Goal: Information Seeking & Learning: Check status

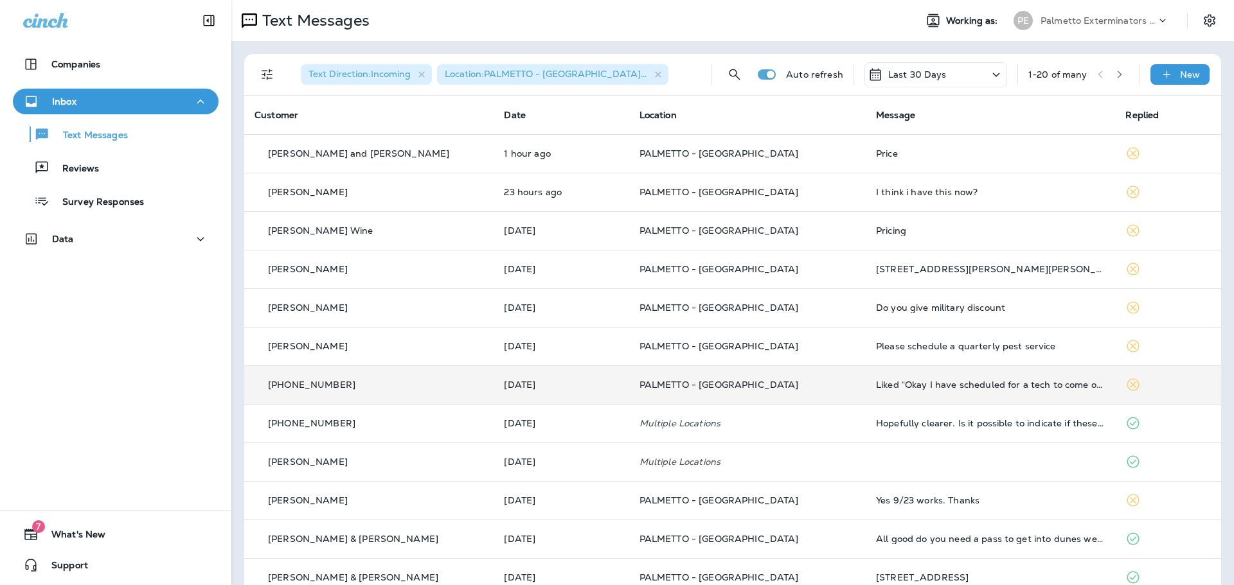
click at [775, 388] on p "PALMETTO - [GEOGRAPHIC_DATA]" at bounding box center [747, 385] width 216 height 10
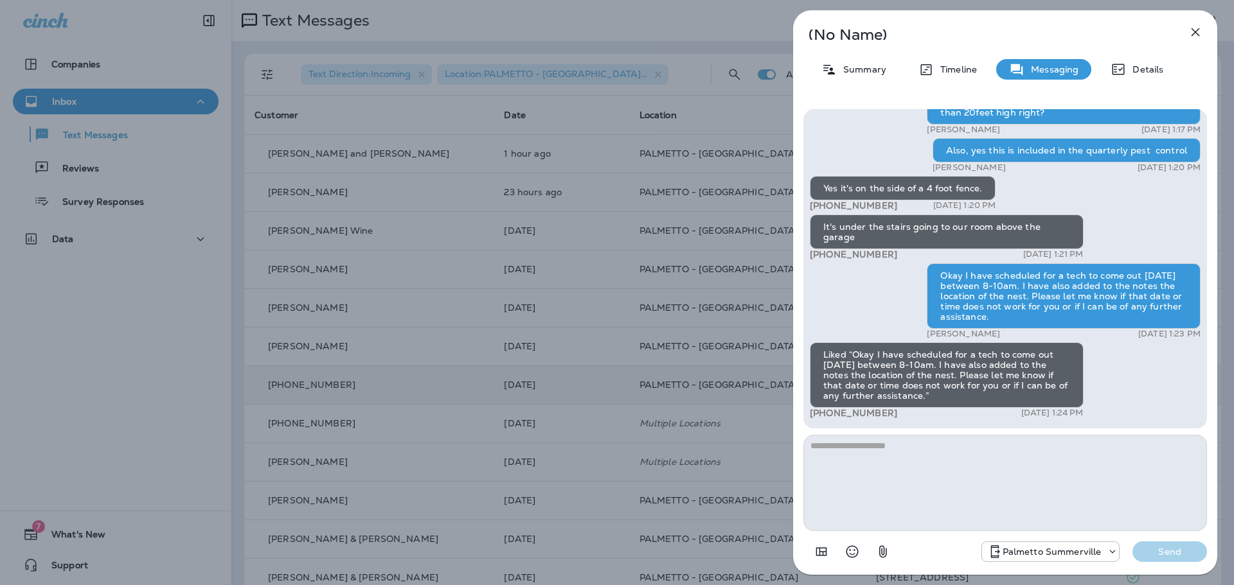
click at [1198, 28] on icon "button" at bounding box center [1195, 31] width 15 height 15
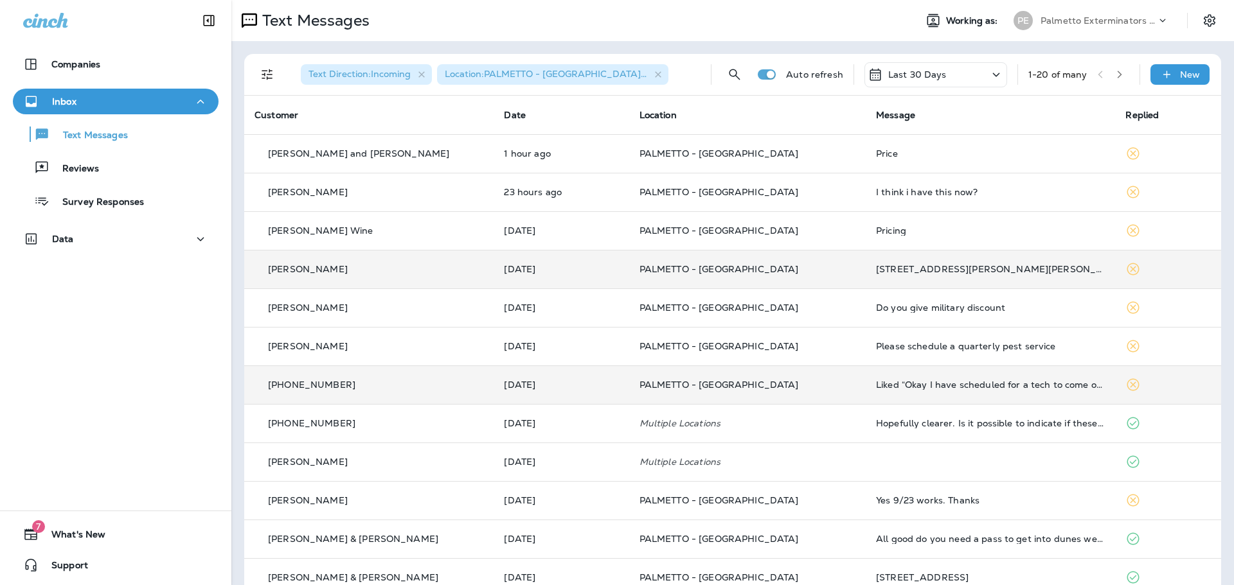
click at [788, 283] on td "PALMETTO - [GEOGRAPHIC_DATA]" at bounding box center [747, 269] width 236 height 39
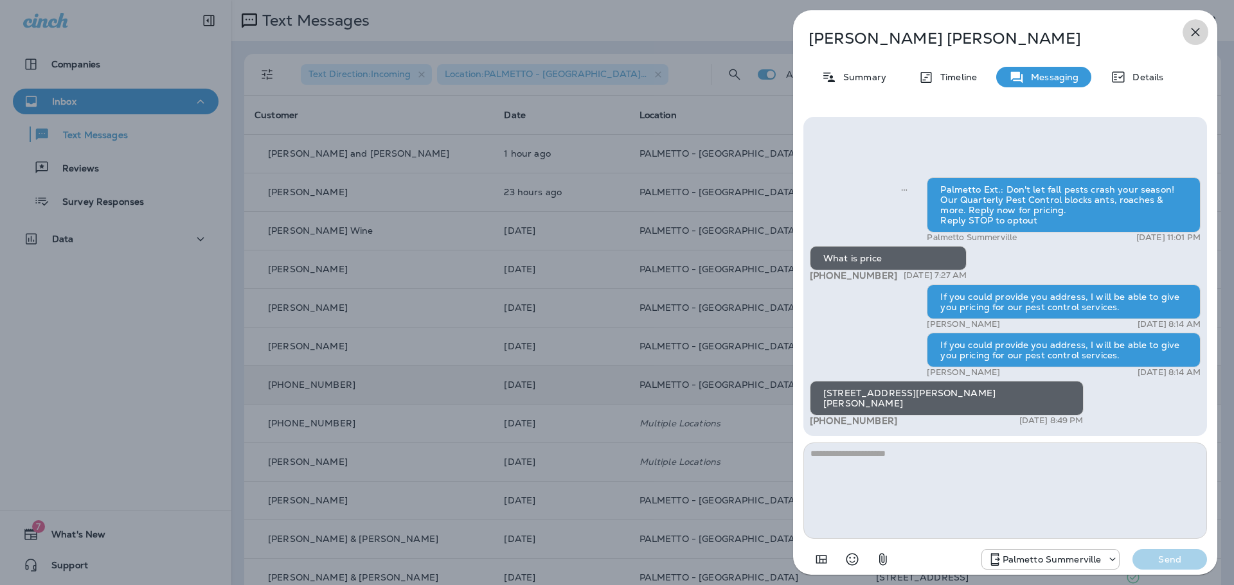
click at [1193, 29] on icon "button" at bounding box center [1195, 32] width 8 height 8
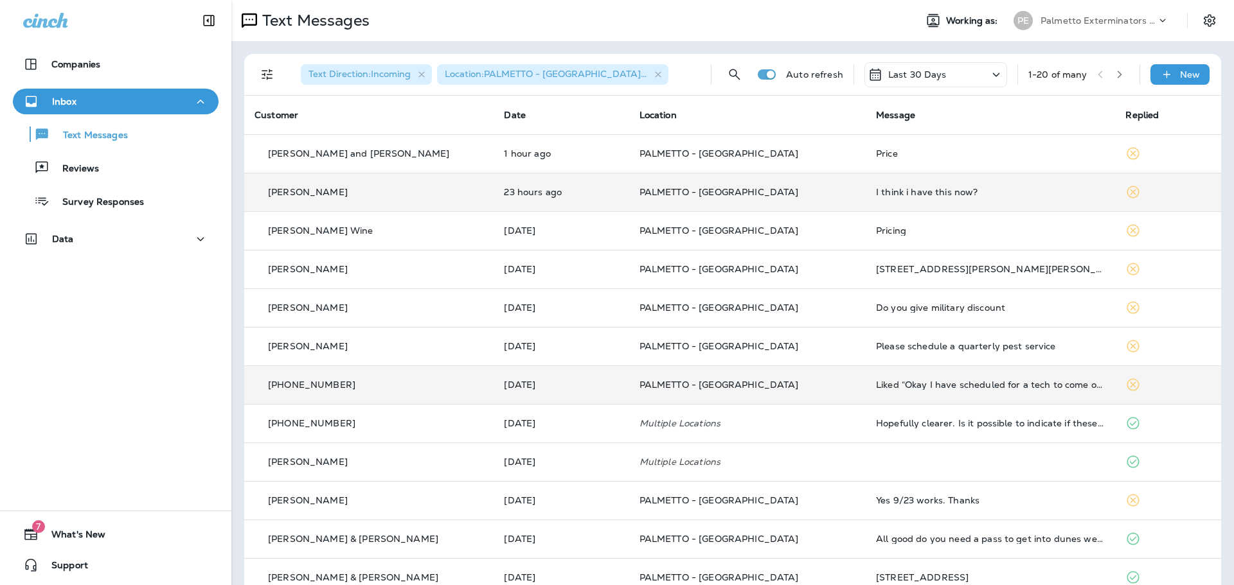
click at [795, 202] on td "PALMETTO - [GEOGRAPHIC_DATA]" at bounding box center [747, 192] width 236 height 39
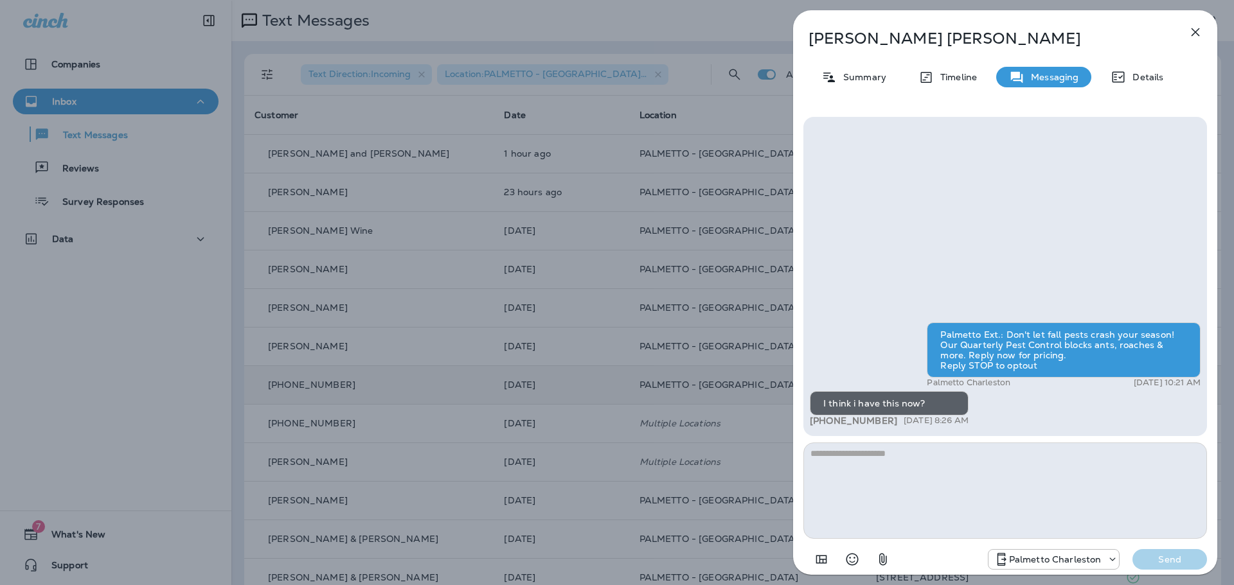
click at [1197, 27] on icon "button" at bounding box center [1195, 31] width 15 height 15
